Goal: Task Accomplishment & Management: Use online tool/utility

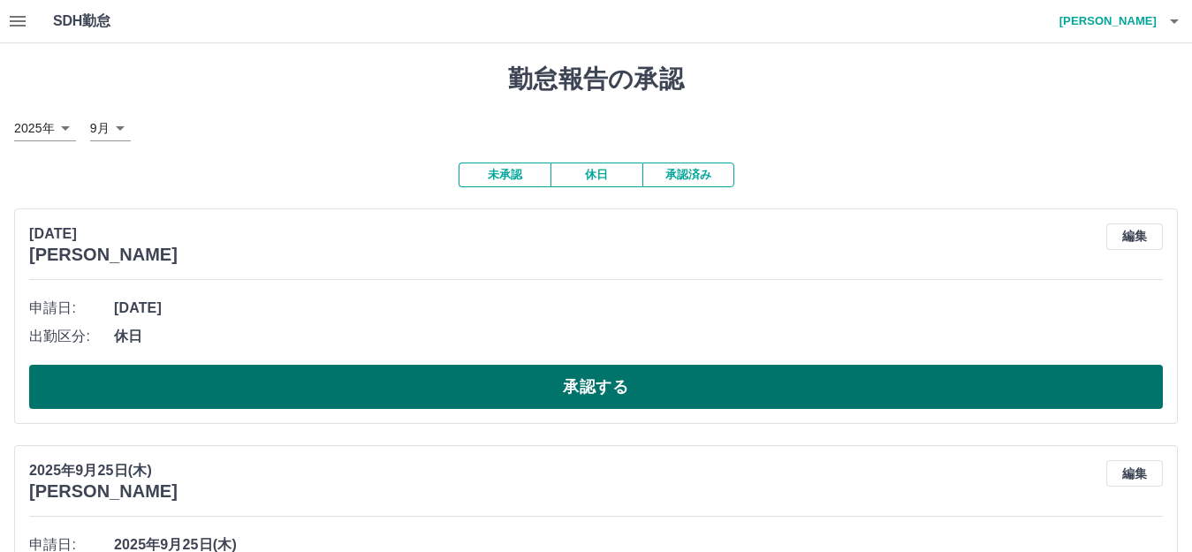
click at [301, 383] on button "承認する" at bounding box center [596, 387] width 1134 height 44
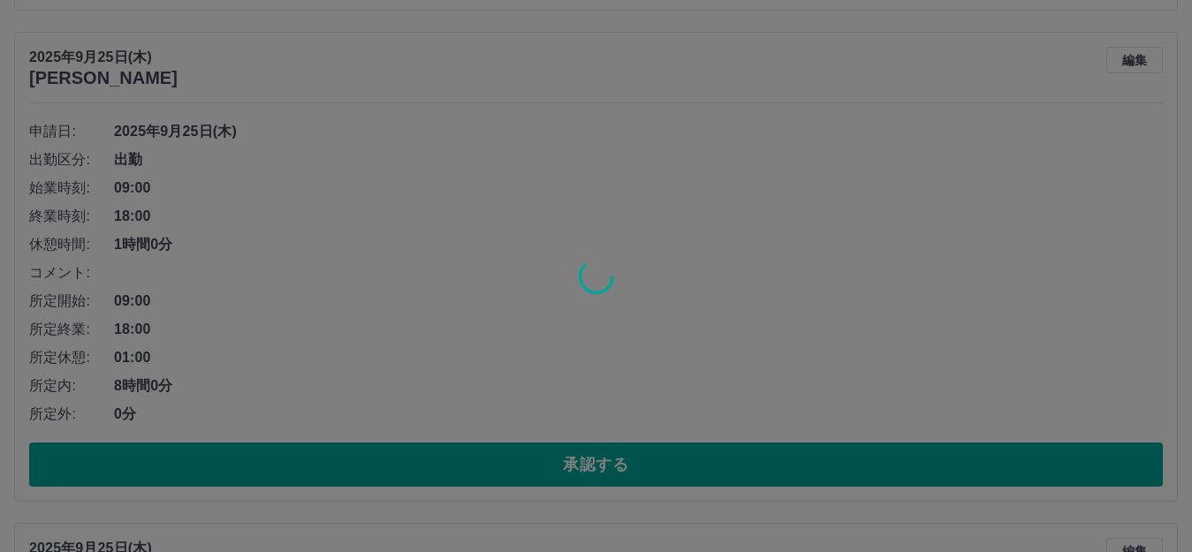
scroll to position [442, 0]
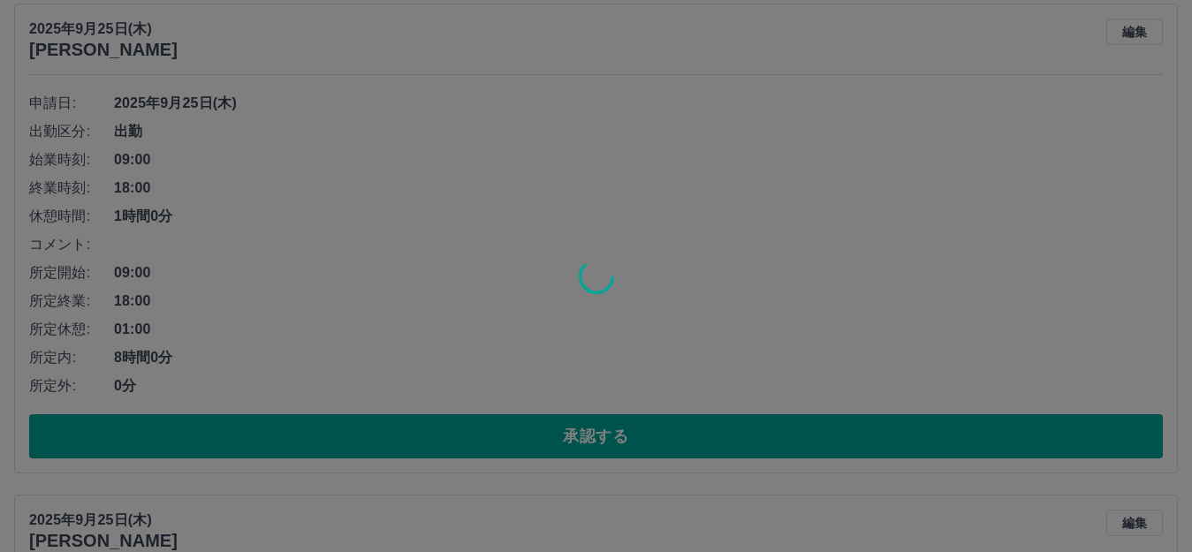
drag, startPoint x: 323, startPoint y: 447, endPoint x: 395, endPoint y: 282, distance: 180.5
click at [395, 282] on div at bounding box center [596, 276] width 1192 height 552
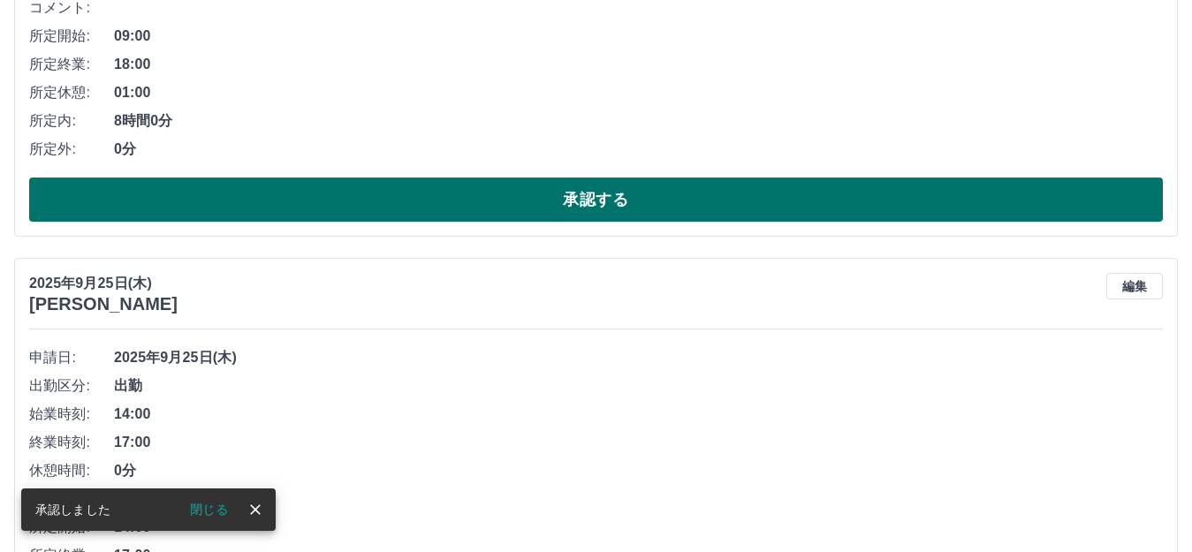
click at [383, 204] on button "承認する" at bounding box center [596, 200] width 1134 height 44
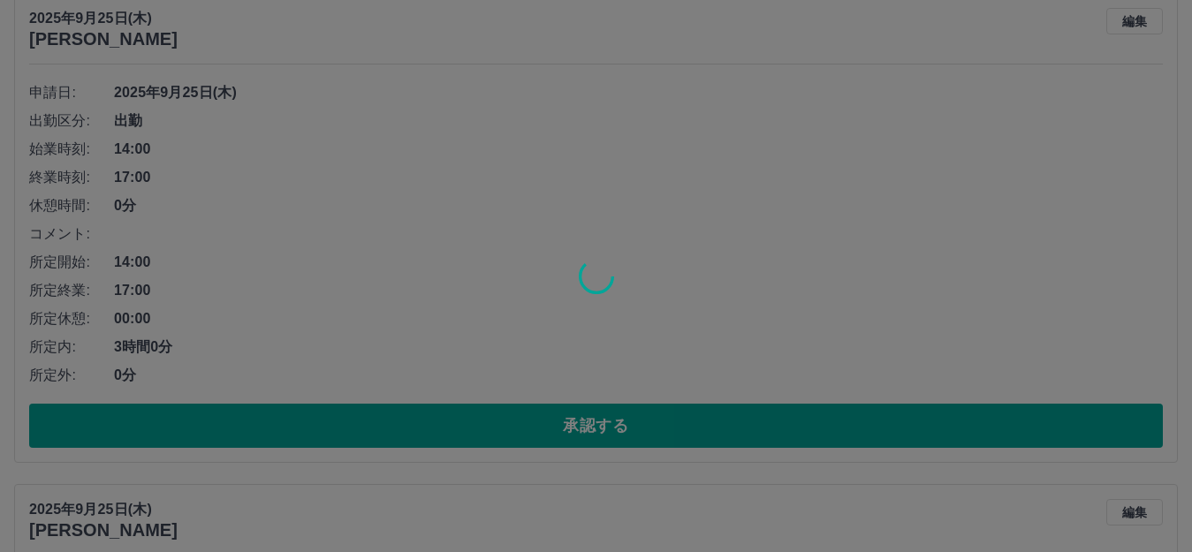
scroll to position [216, 0]
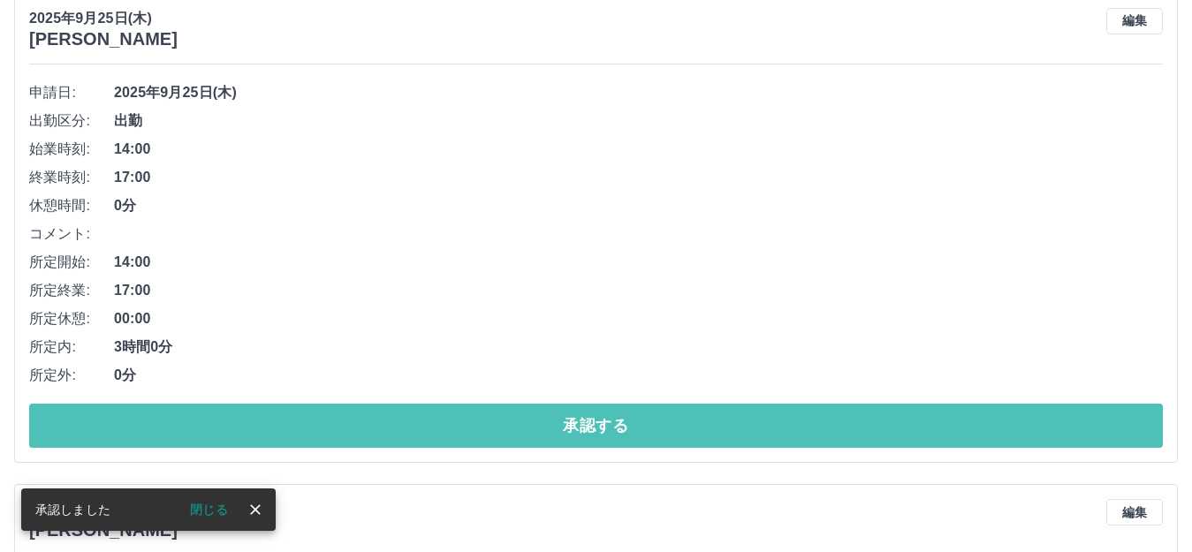
click at [401, 432] on button "承認する" at bounding box center [596, 426] width 1134 height 44
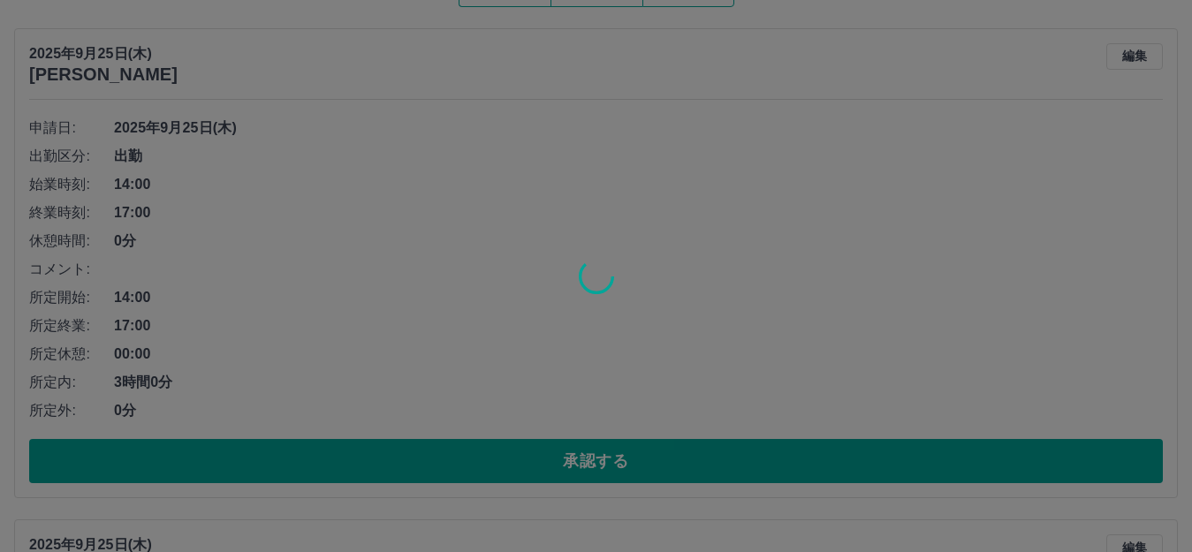
scroll to position [127, 0]
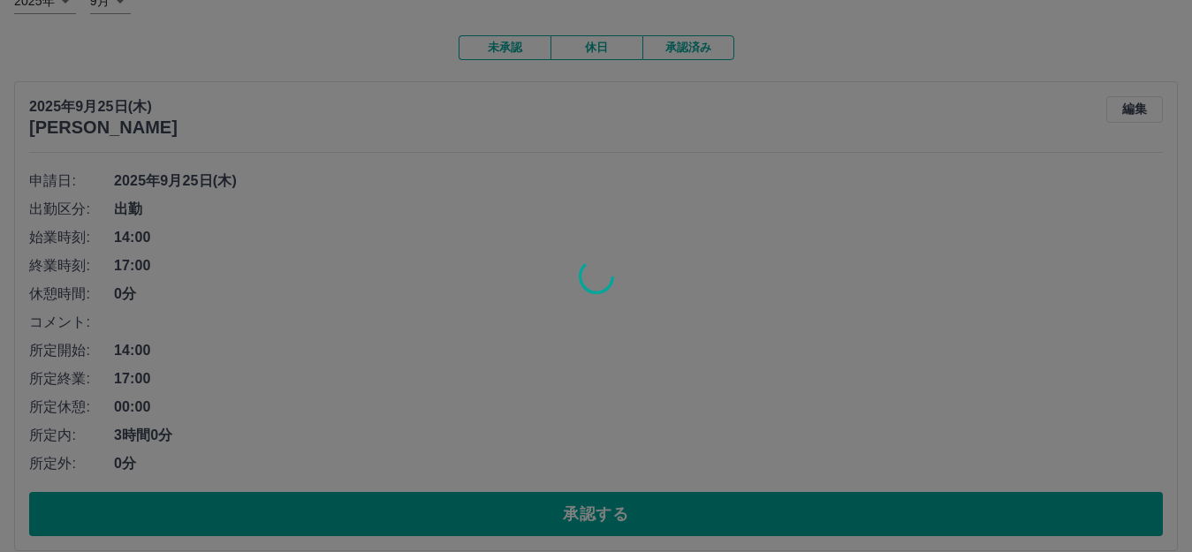
click at [618, 514] on div at bounding box center [596, 276] width 1192 height 552
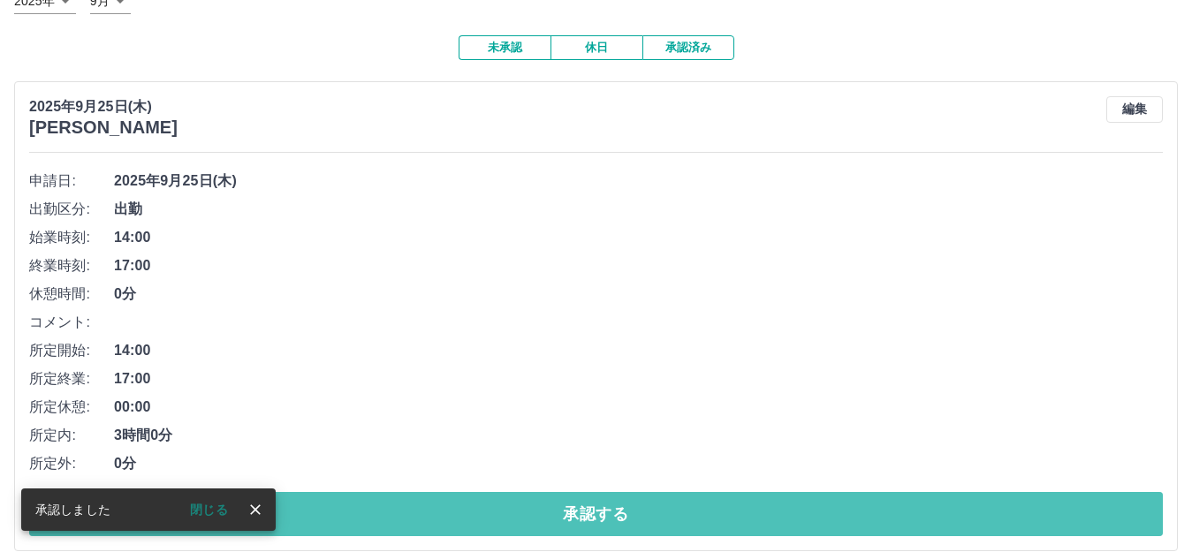
click at [559, 510] on button "承認する" at bounding box center [596, 514] width 1134 height 44
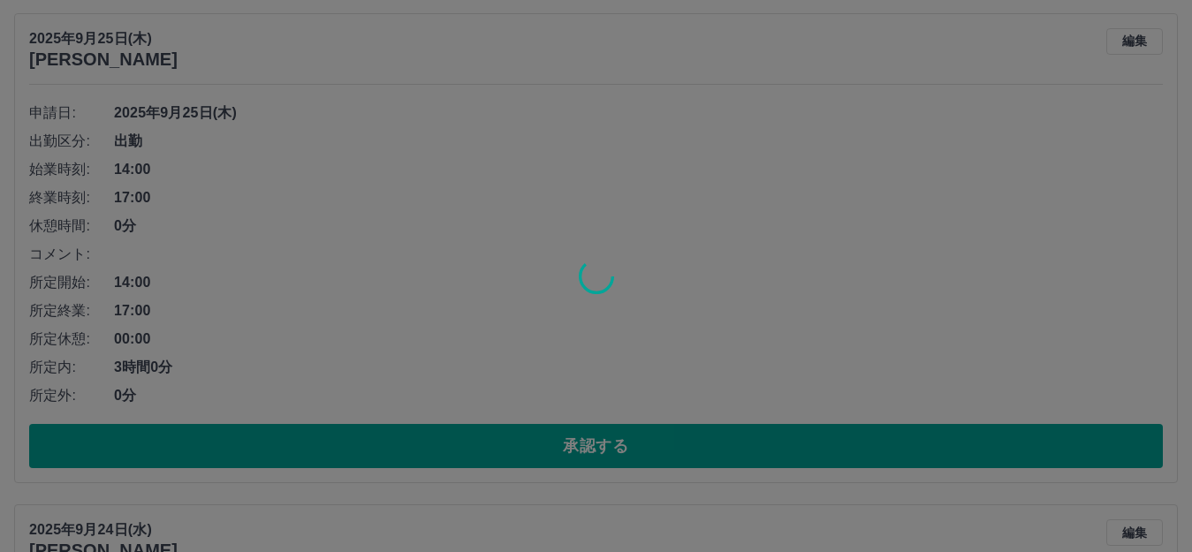
scroll to position [216, 0]
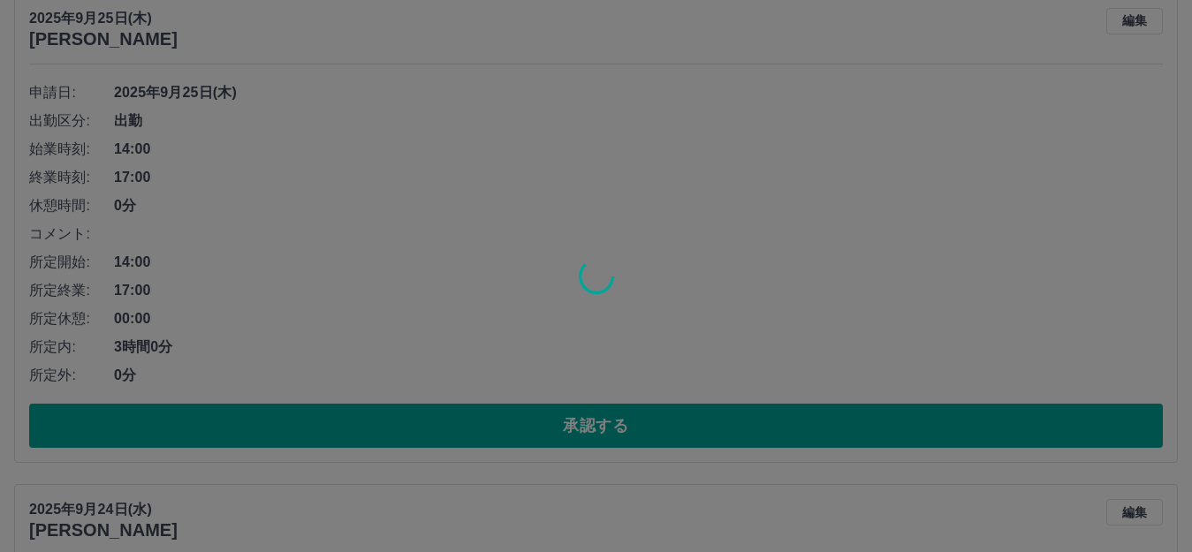
click at [525, 438] on div at bounding box center [596, 276] width 1192 height 552
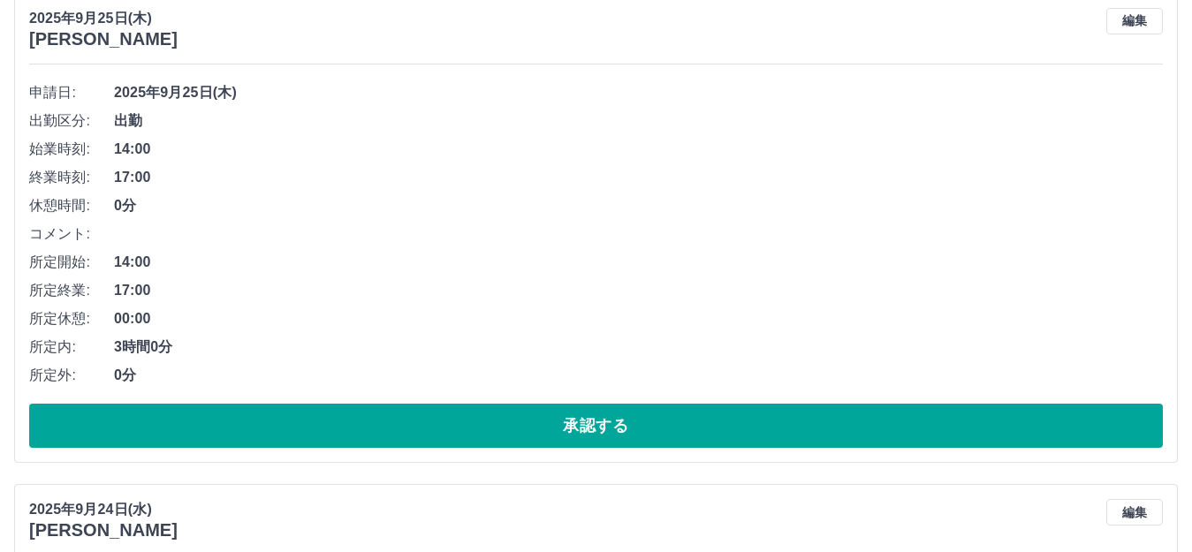
click at [525, 438] on button "承認する" at bounding box center [596, 426] width 1134 height 44
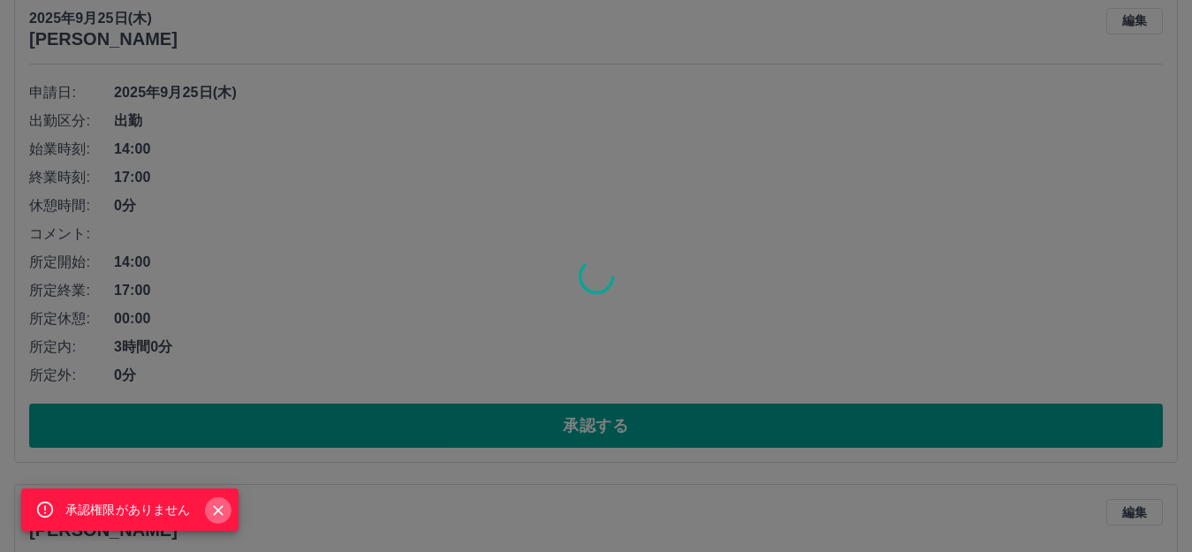
click at [219, 507] on icon "Close" at bounding box center [218, 511] width 18 height 18
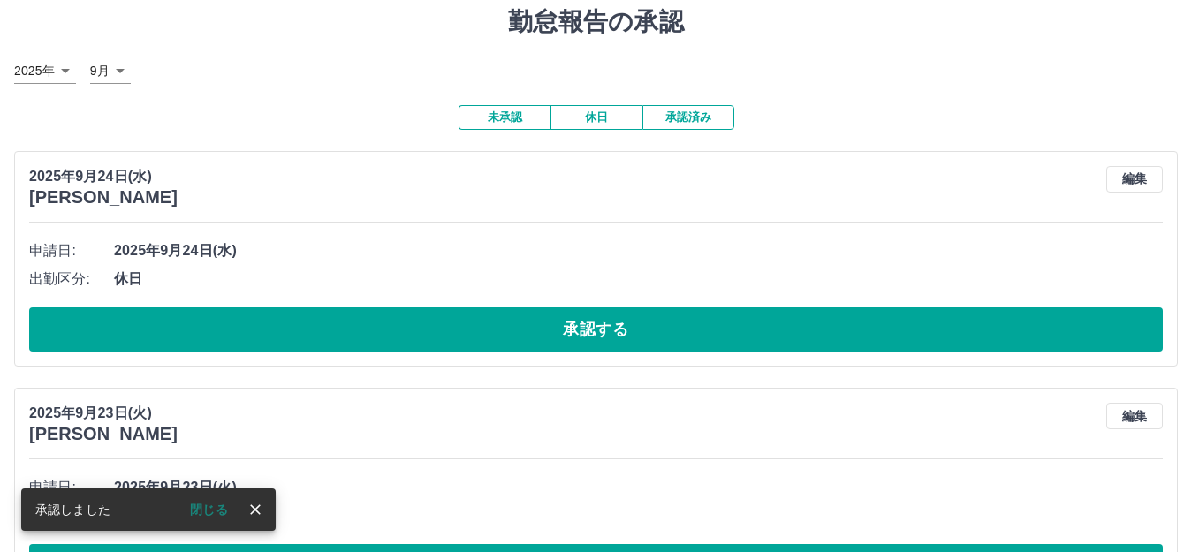
scroll to position [177, 0]
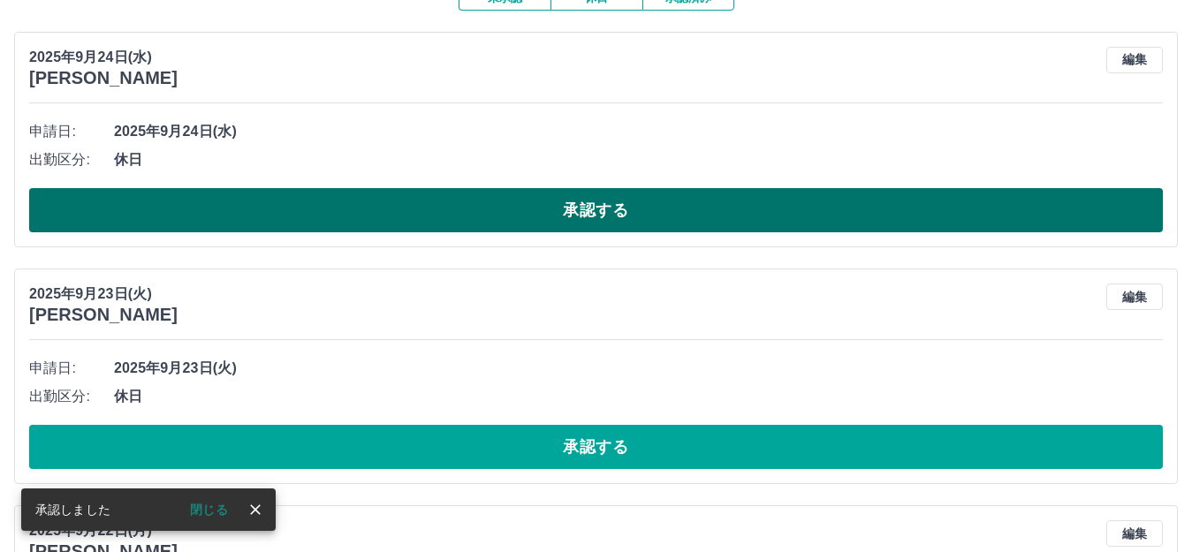
click at [429, 209] on button "承認する" at bounding box center [596, 210] width 1134 height 44
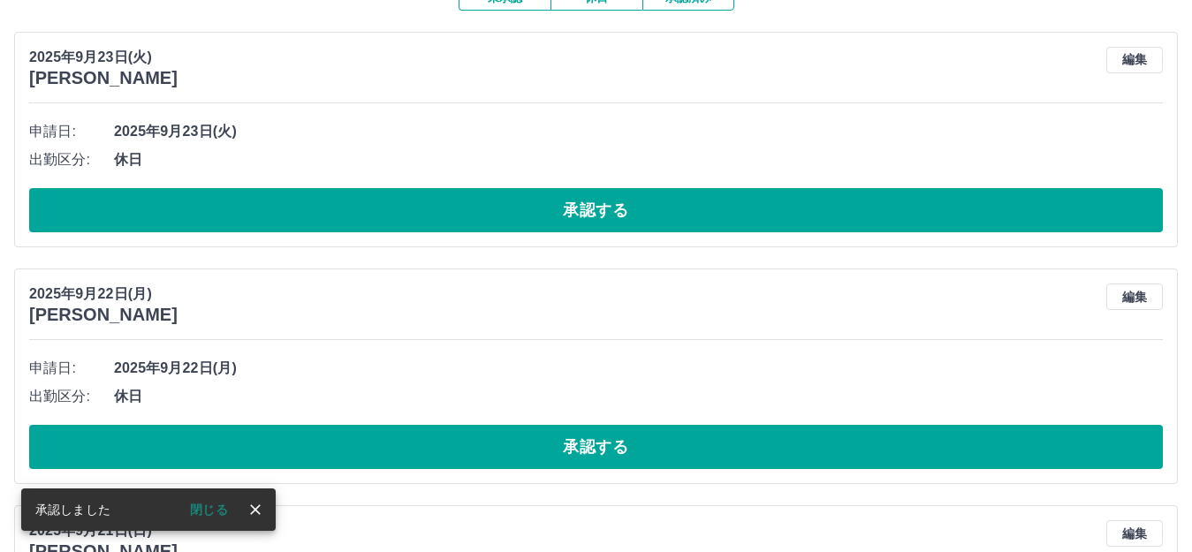
drag, startPoint x: 483, startPoint y: 456, endPoint x: 472, endPoint y: 295, distance: 161.3
click at [476, 324] on div "[DATE] [PERSON_NAME] 編集 申請日: [DATE] 出勤区分: 休日 承認する" at bounding box center [596, 377] width 1164 height 216
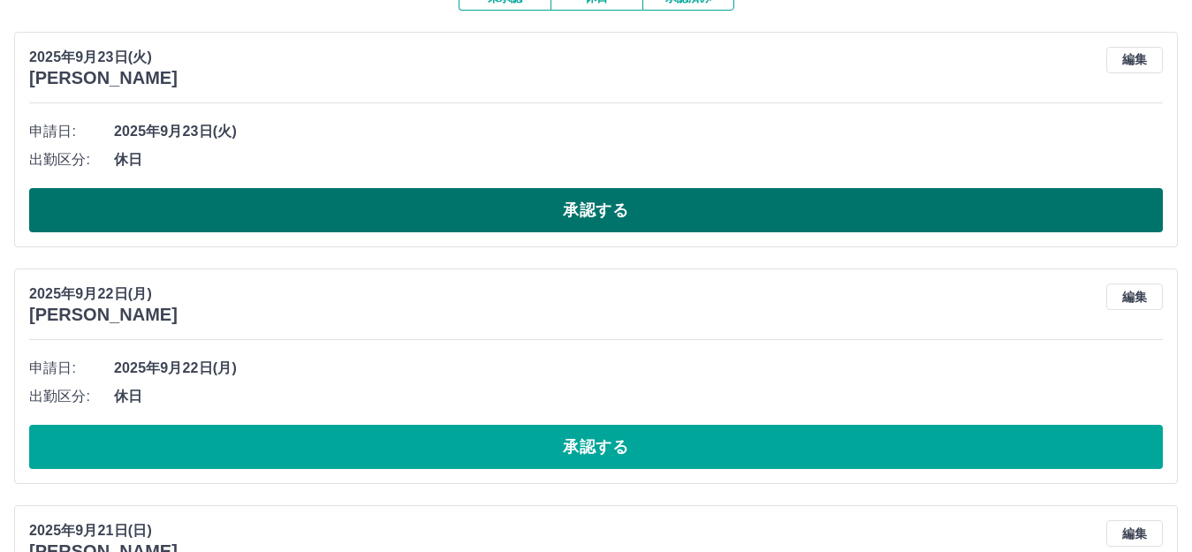
click at [468, 225] on button "承認する" at bounding box center [596, 210] width 1134 height 44
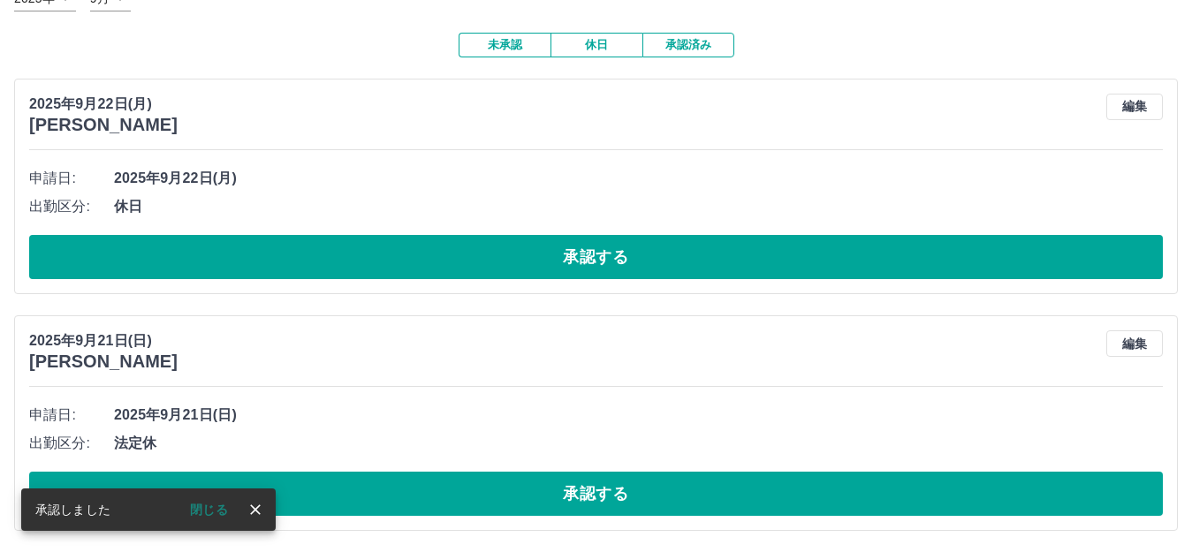
scroll to position [132, 0]
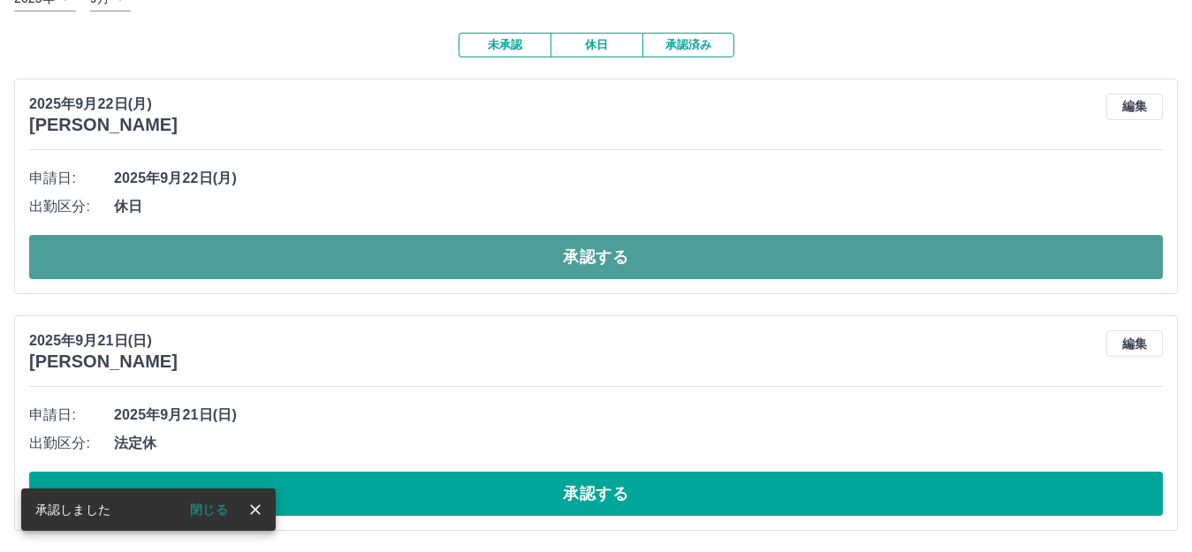
click at [402, 251] on button "承認する" at bounding box center [596, 257] width 1134 height 44
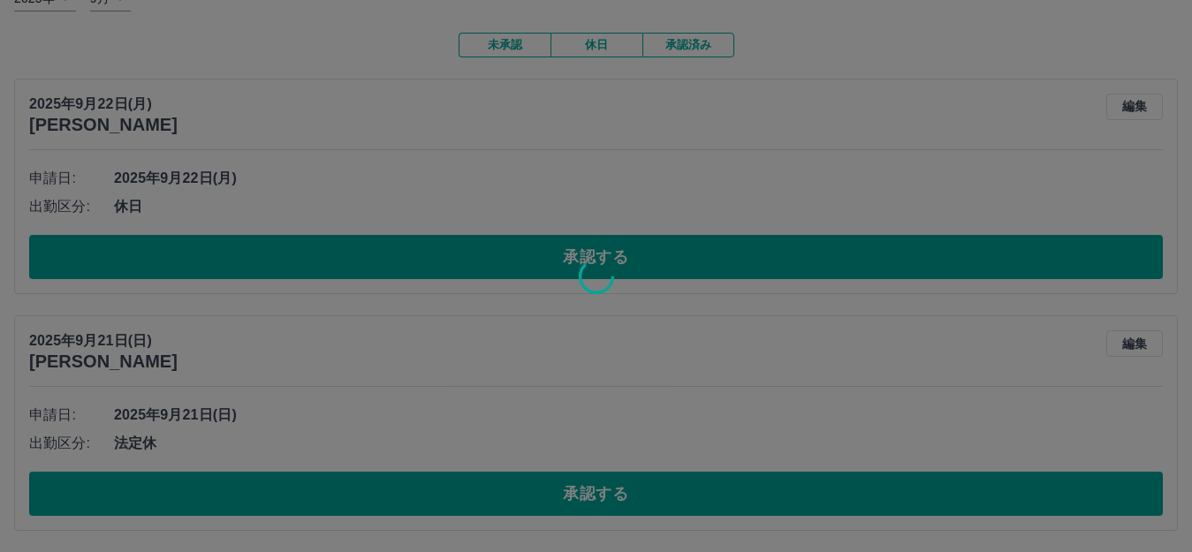
scroll to position [0, 0]
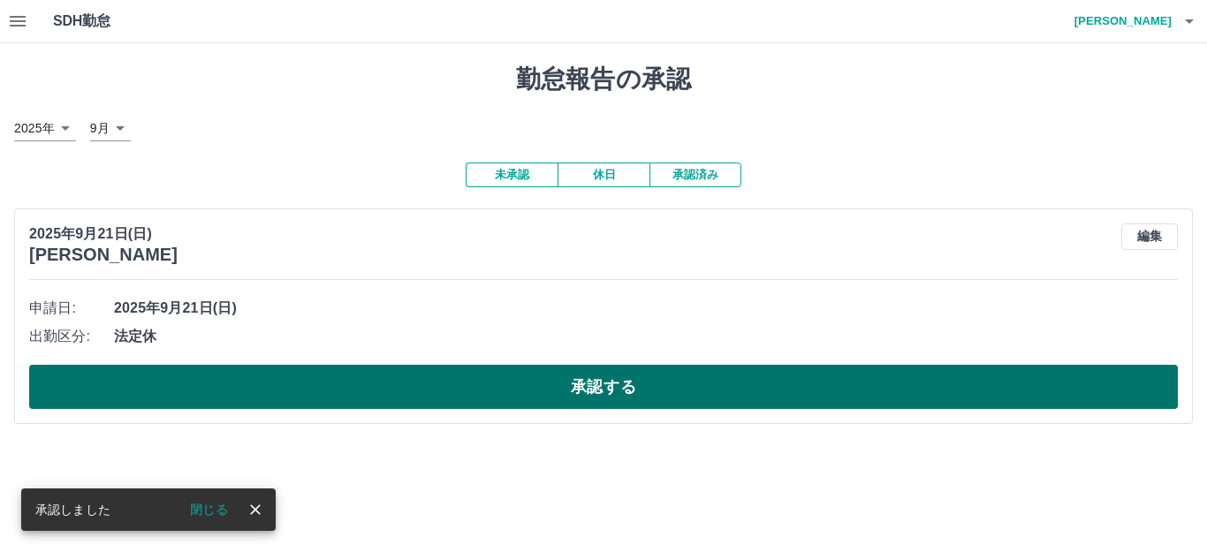
click at [392, 387] on button "承認する" at bounding box center [603, 387] width 1149 height 44
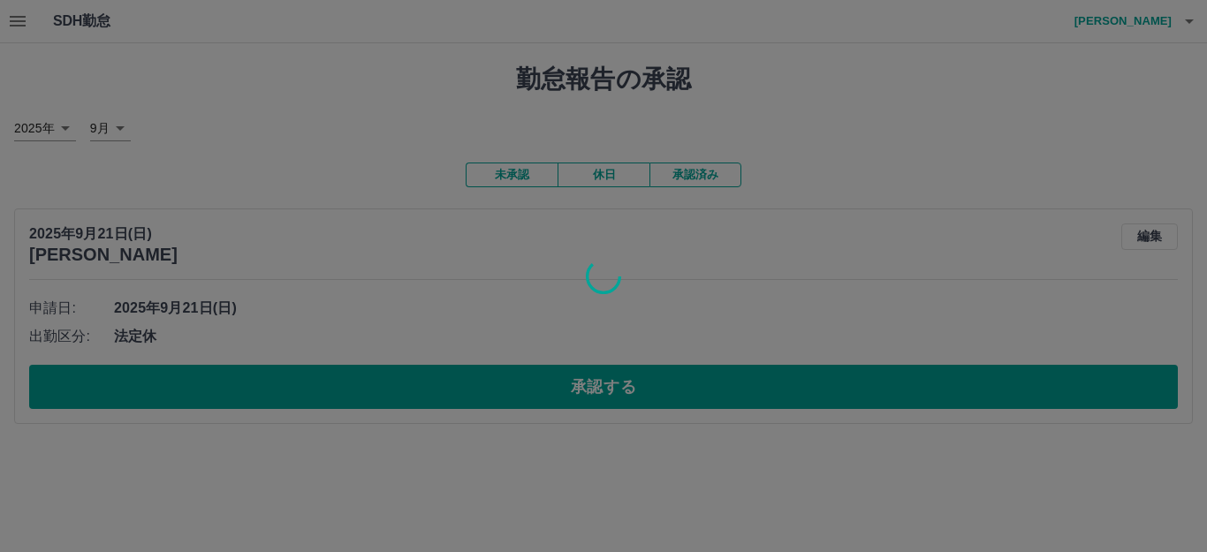
click at [948, 159] on div at bounding box center [603, 276] width 1207 height 552
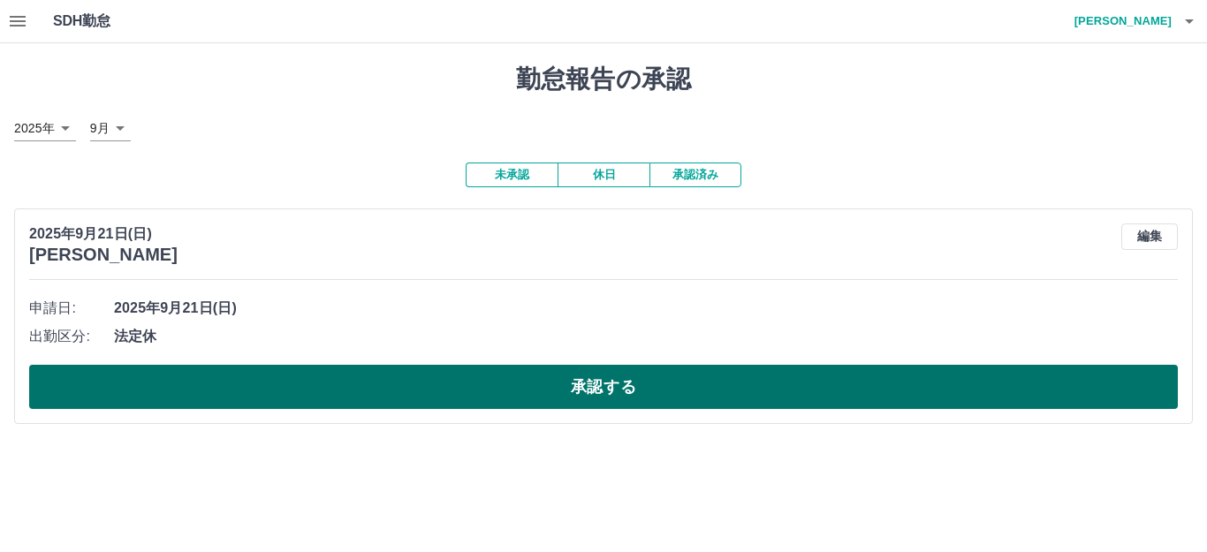
click at [599, 390] on button "承認する" at bounding box center [603, 387] width 1149 height 44
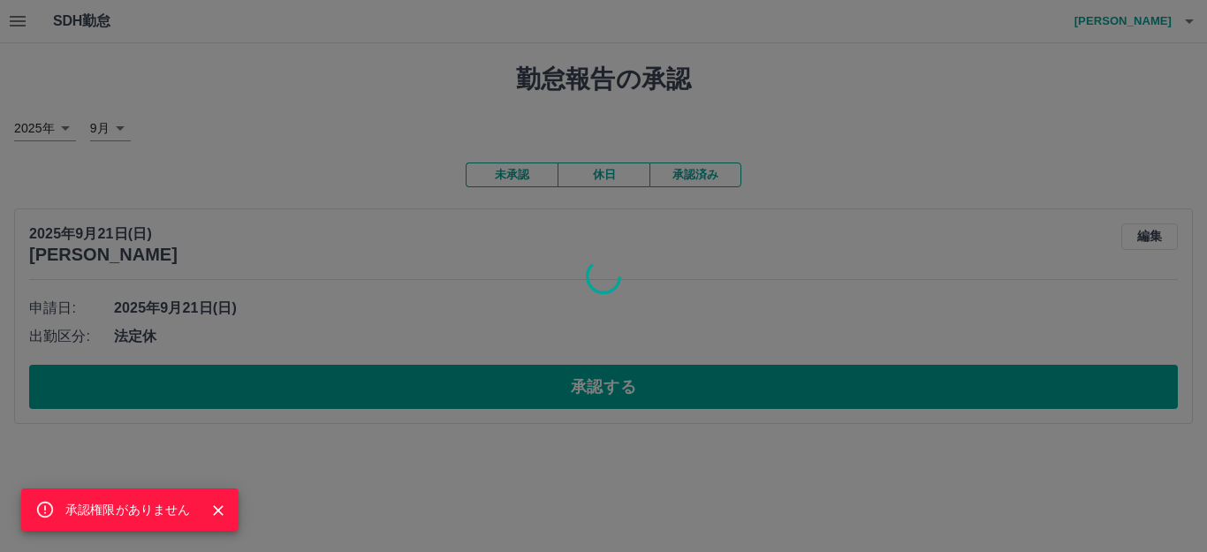
drag, startPoint x: 213, startPoint y: 512, endPoint x: 225, endPoint y: 496, distance: 19.6
click at [219, 508] on icon "Close" at bounding box center [218, 511] width 18 height 18
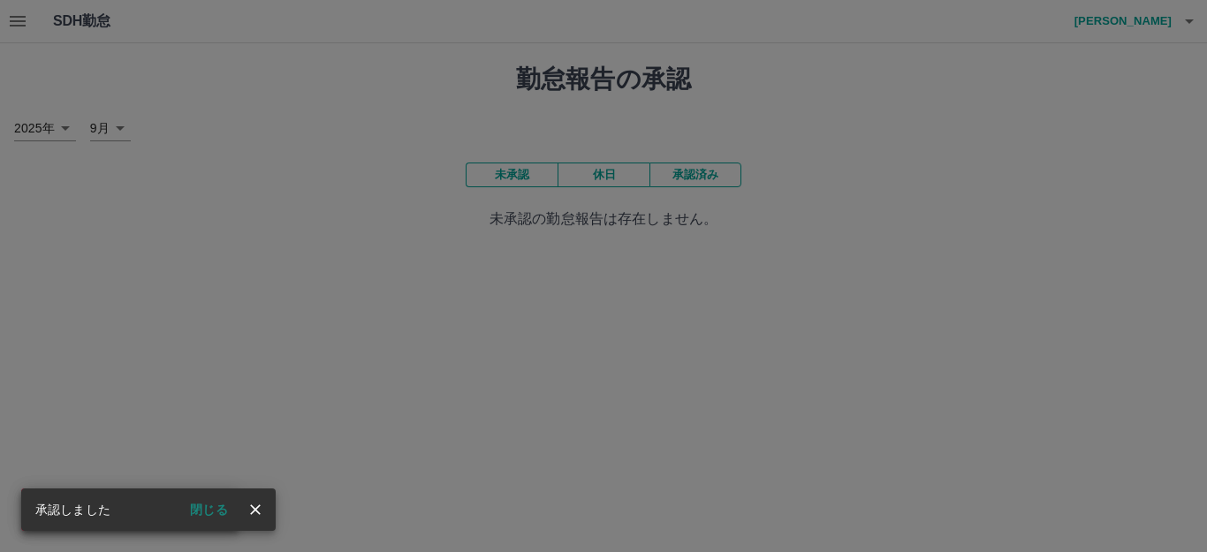
click at [716, 179] on div "承認権限がありません" at bounding box center [603, 276] width 1207 height 552
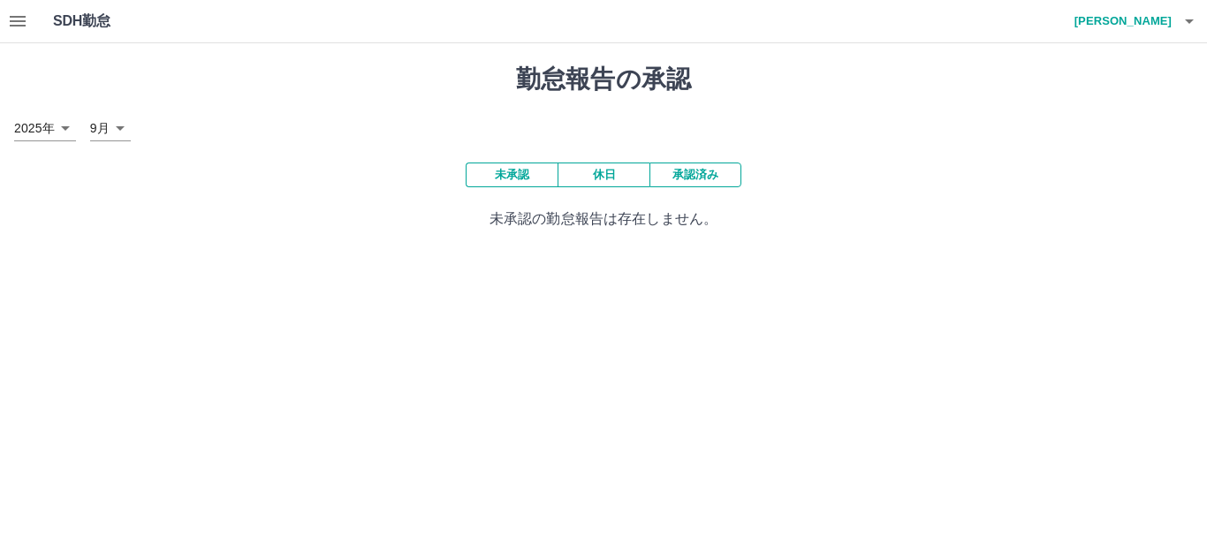
click at [707, 183] on button "承認済み" at bounding box center [696, 175] width 92 height 25
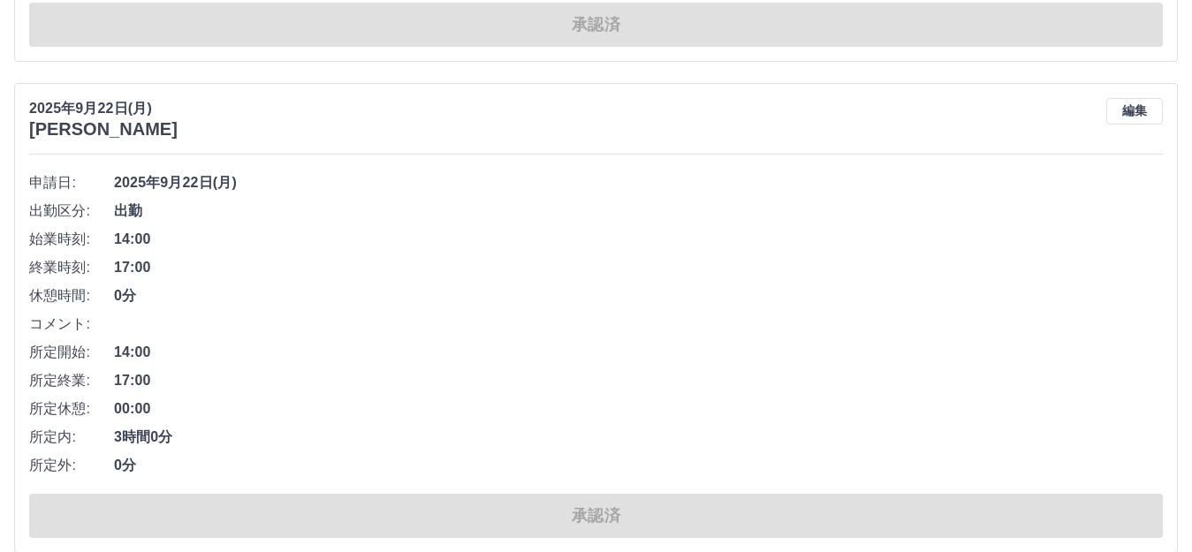
scroll to position [8283, 0]
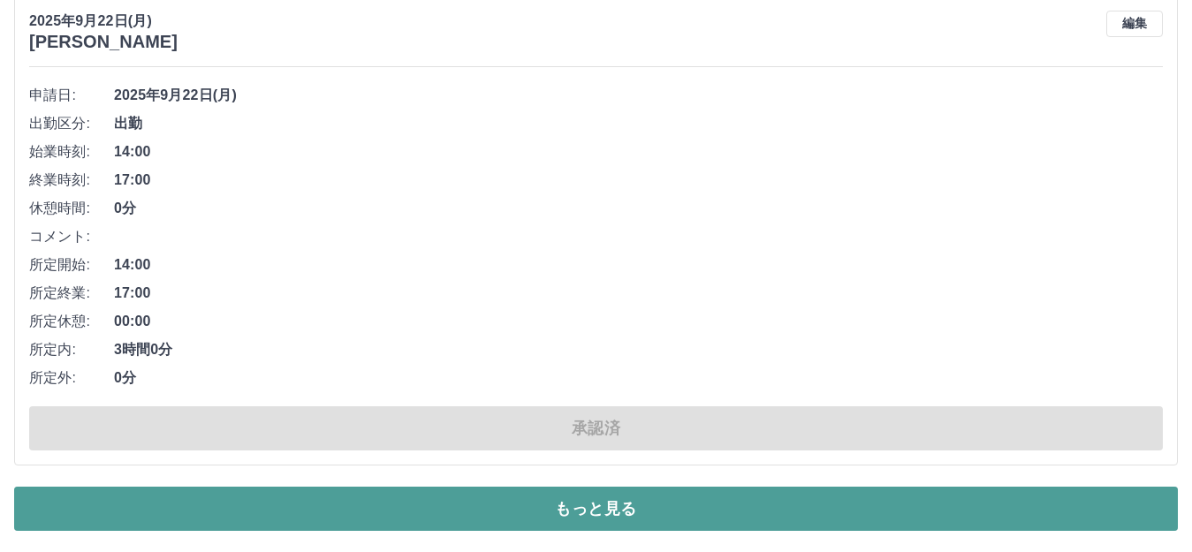
click at [562, 503] on button "もっと見る" at bounding box center [596, 509] width 1164 height 44
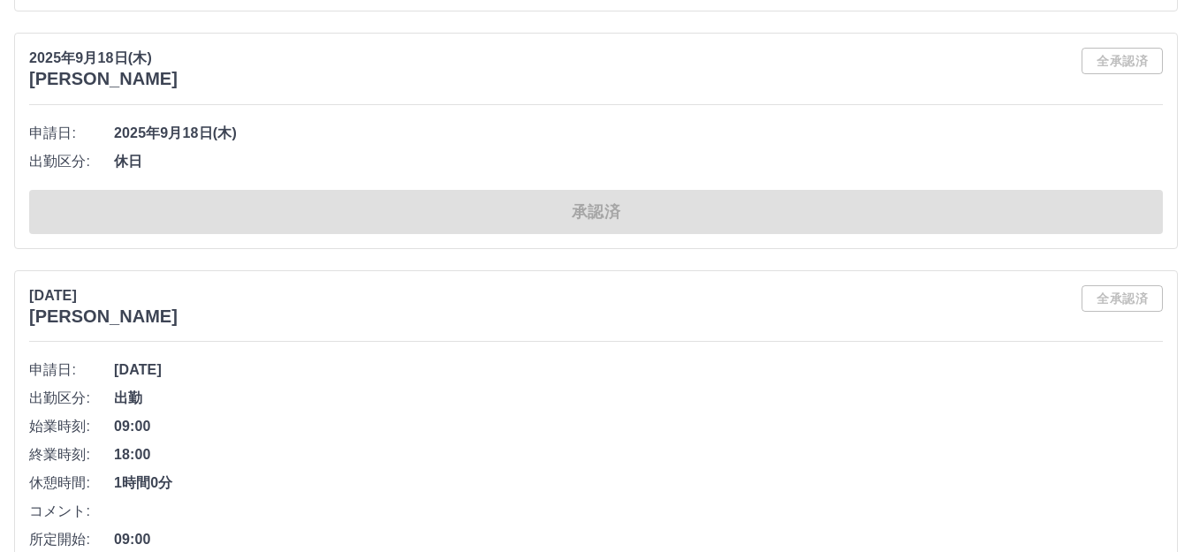
scroll to position [16238, 0]
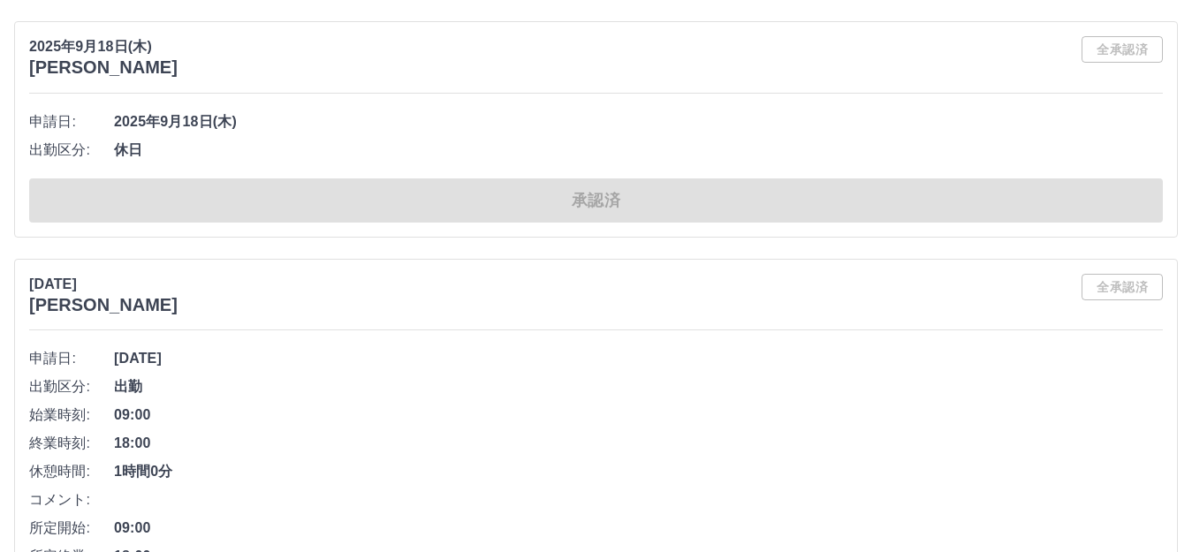
click at [874, 401] on li "出勤区分: 出勤" at bounding box center [596, 387] width 1134 height 28
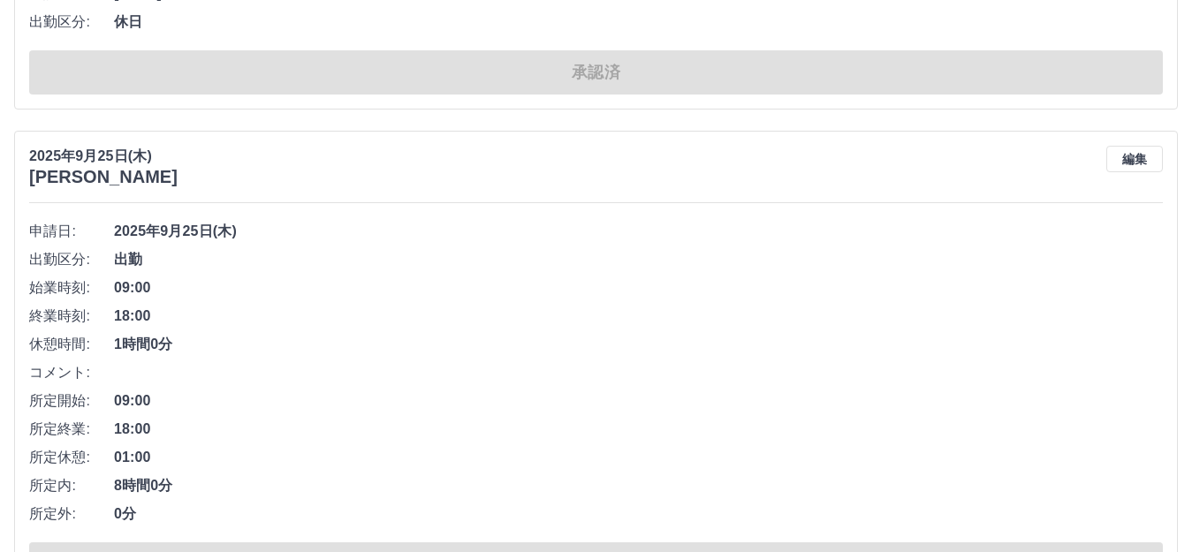
scroll to position [0, 0]
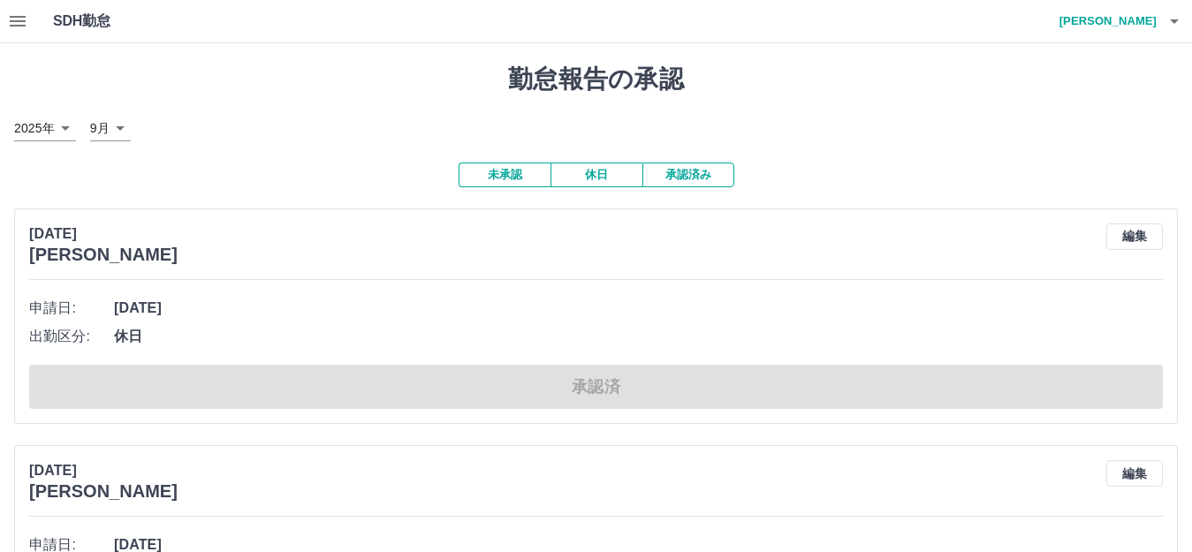
click at [792, 319] on span "[DATE]" at bounding box center [638, 308] width 1049 height 21
click at [413, 75] on h1 "勤怠報告の承認" at bounding box center [596, 80] width 1164 height 30
